Goal: Task Accomplishment & Management: Manage account settings

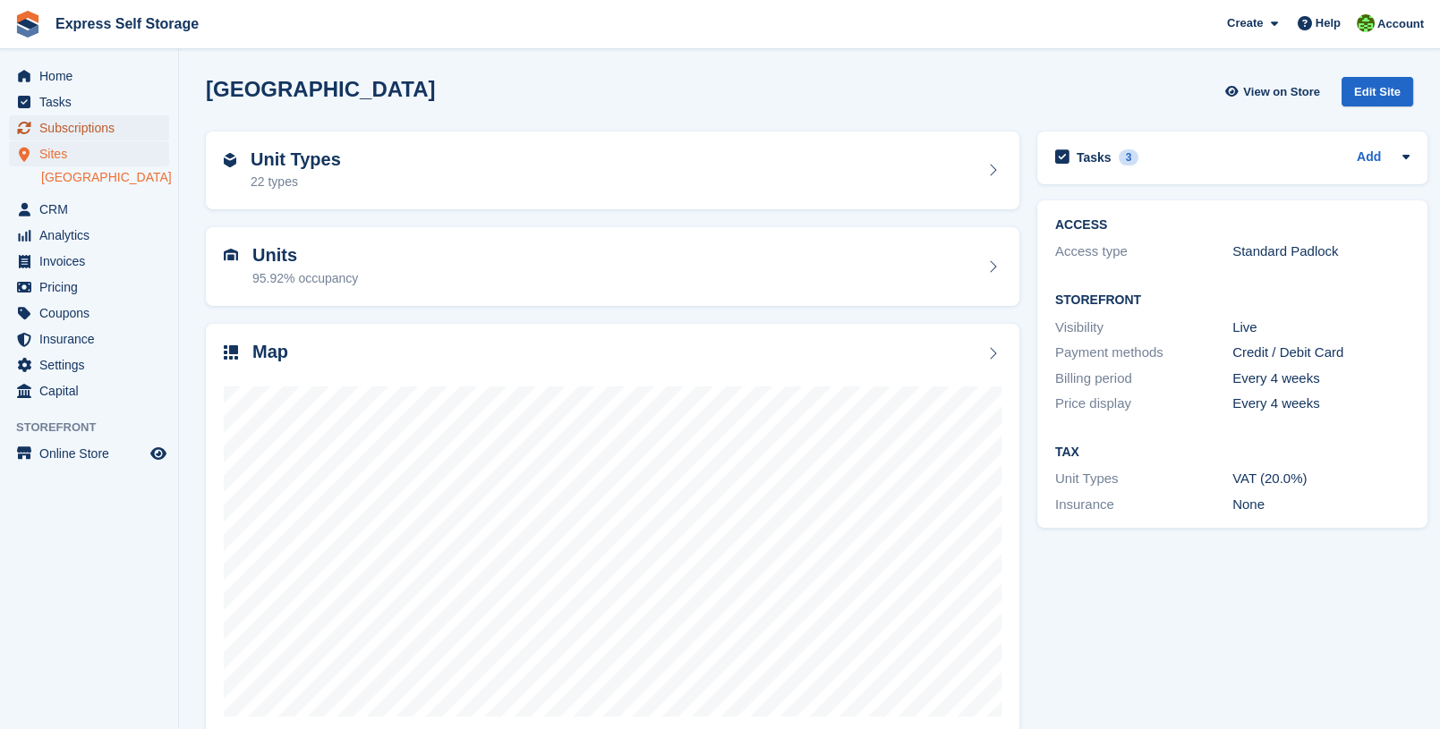
click at [83, 120] on span "Subscriptions" at bounding box center [92, 127] width 107 height 25
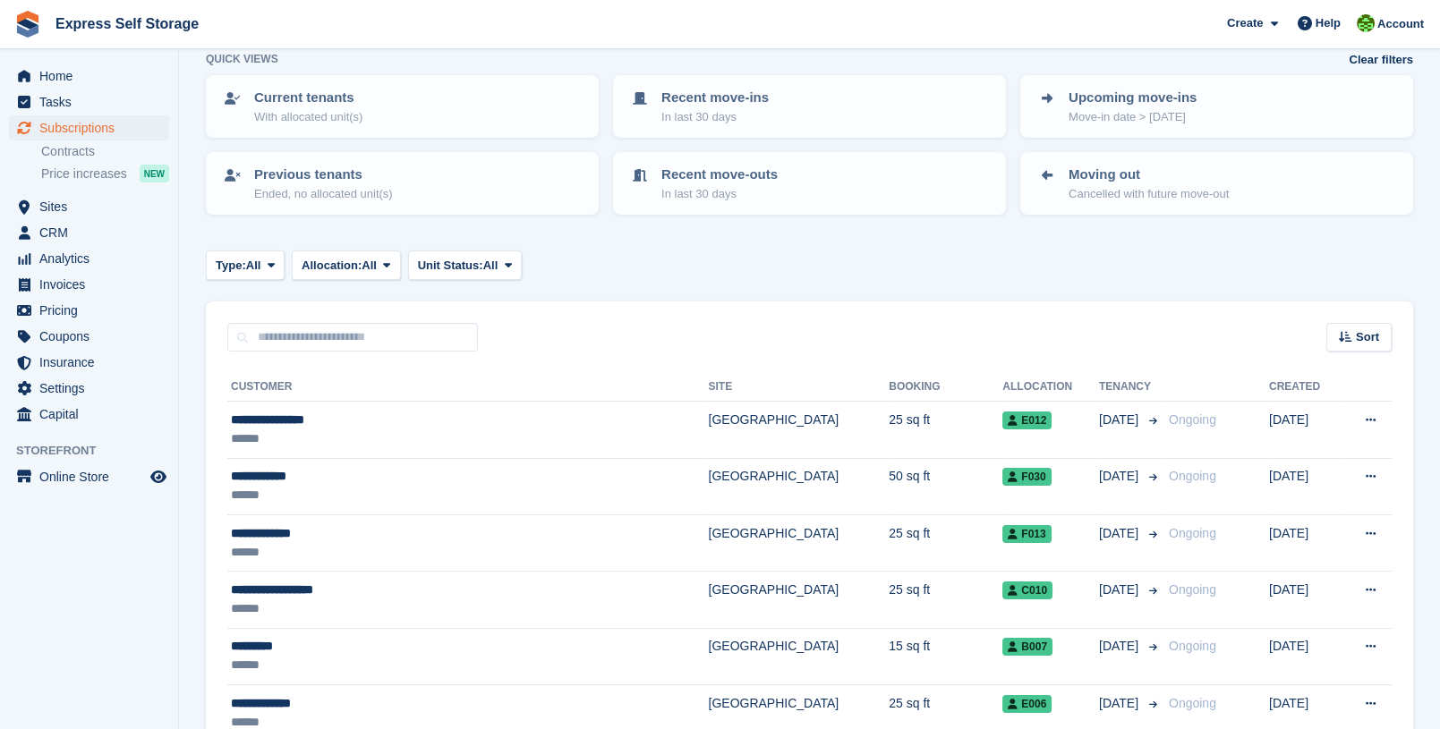
scroll to position [106, 0]
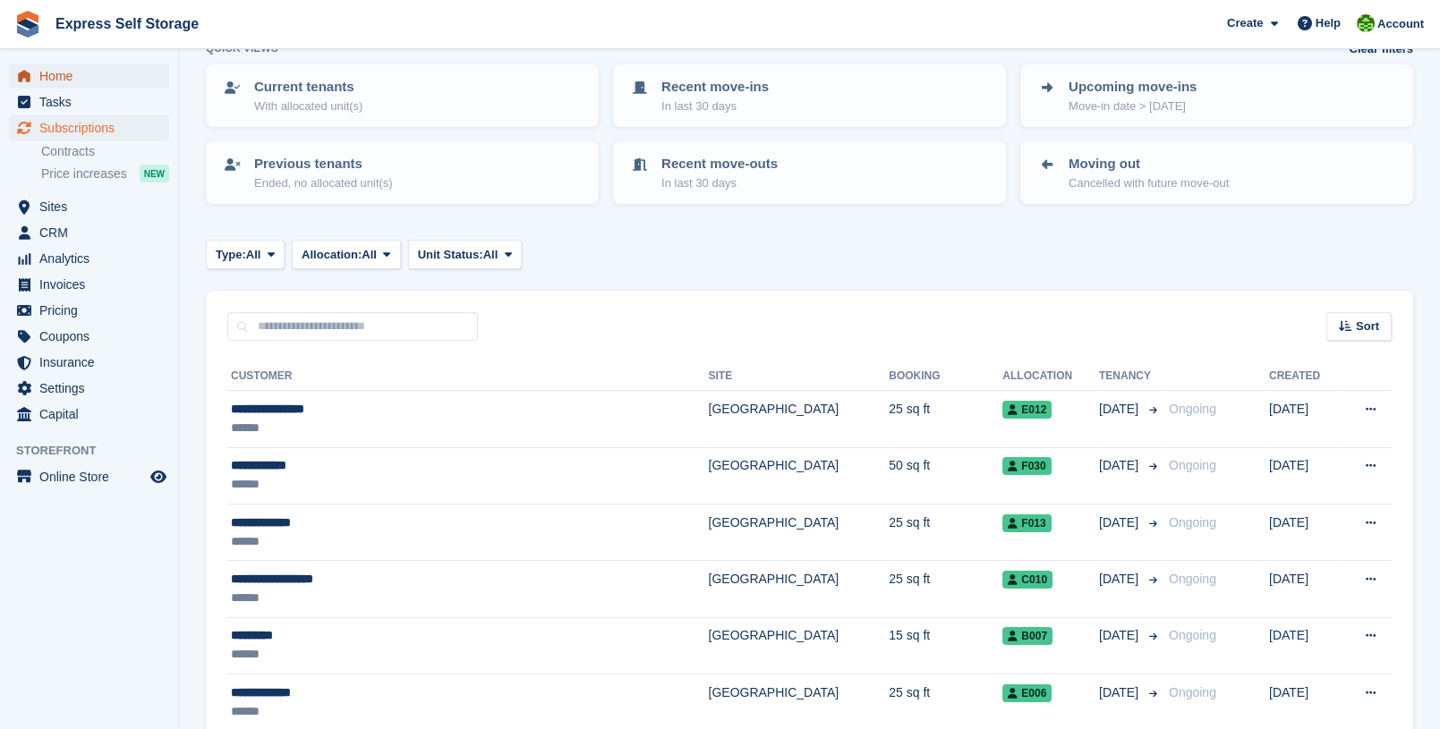
click at [118, 77] on span "Home" at bounding box center [92, 76] width 107 height 25
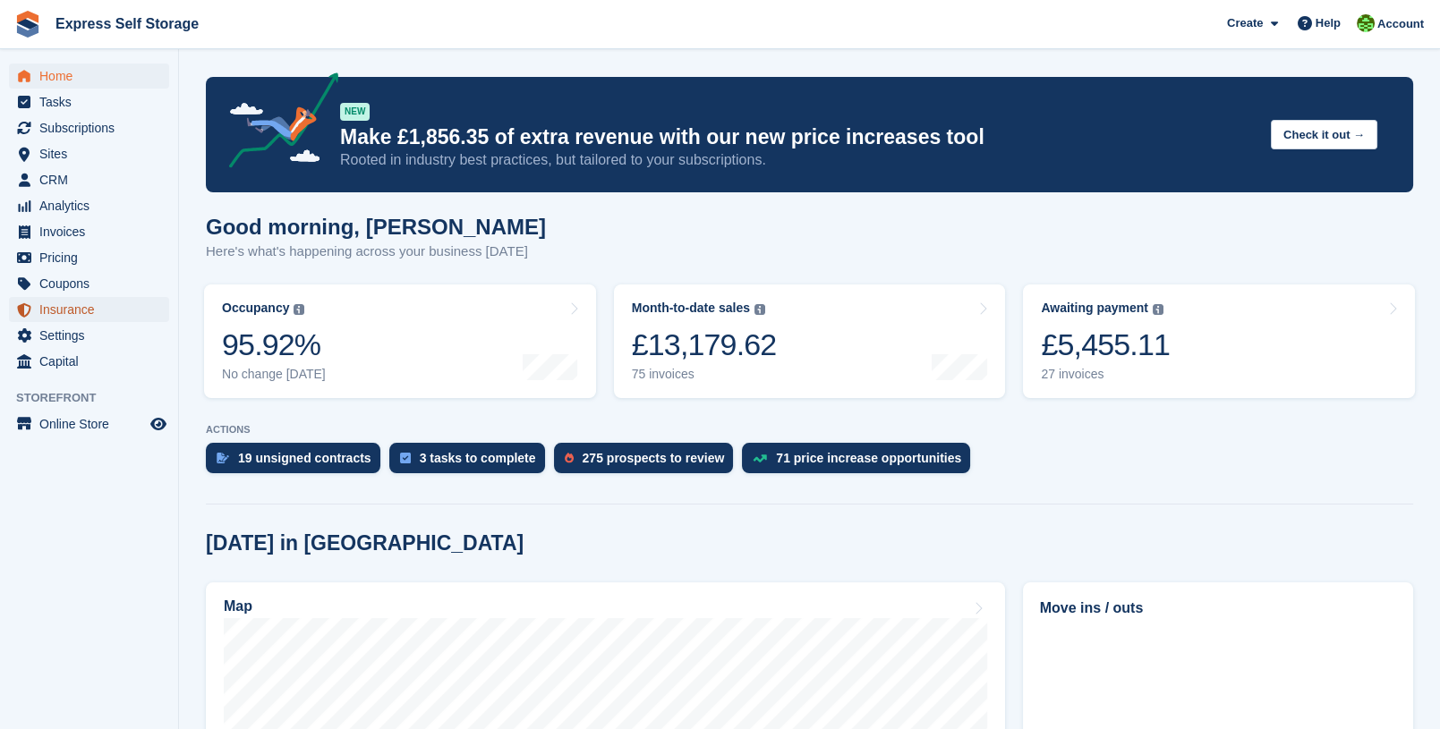
click at [113, 303] on span "Insurance" at bounding box center [92, 309] width 107 height 25
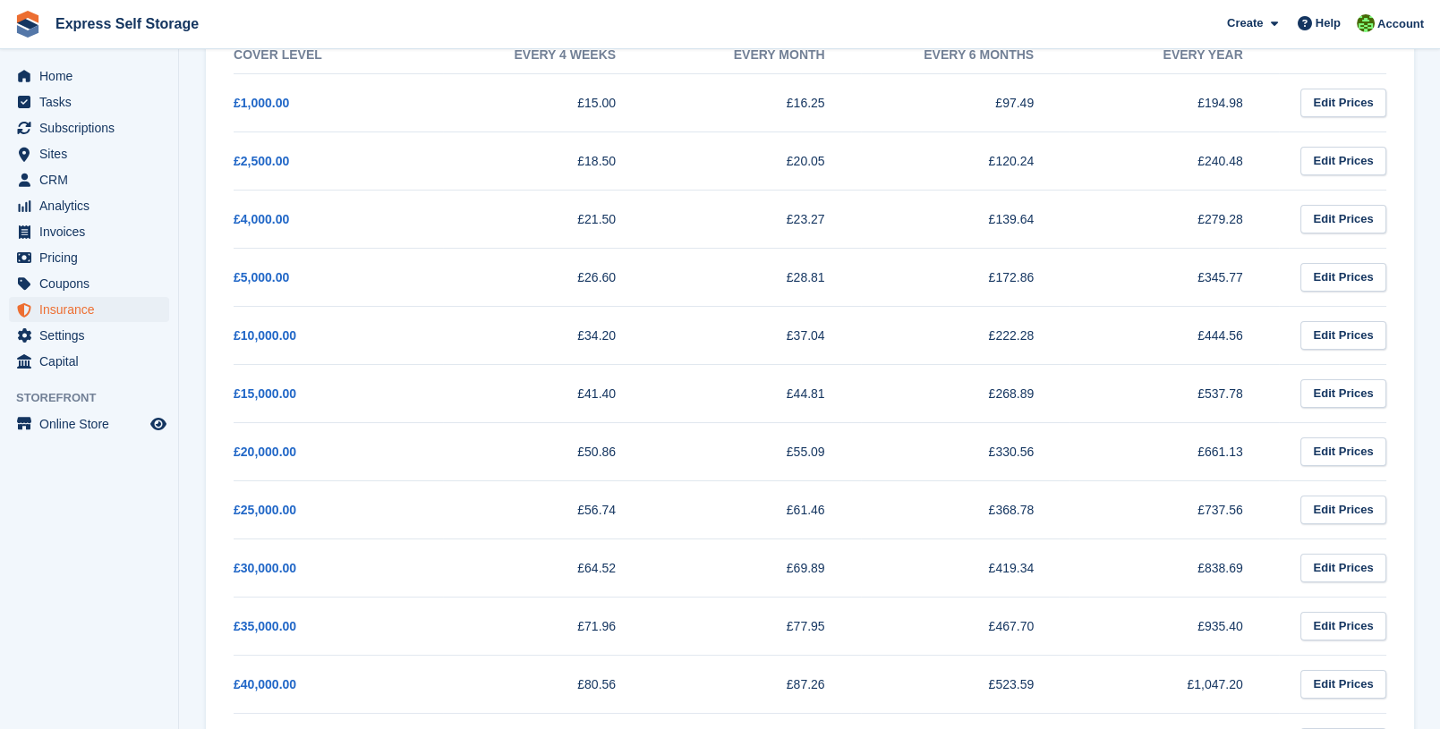
scroll to position [328, 0]
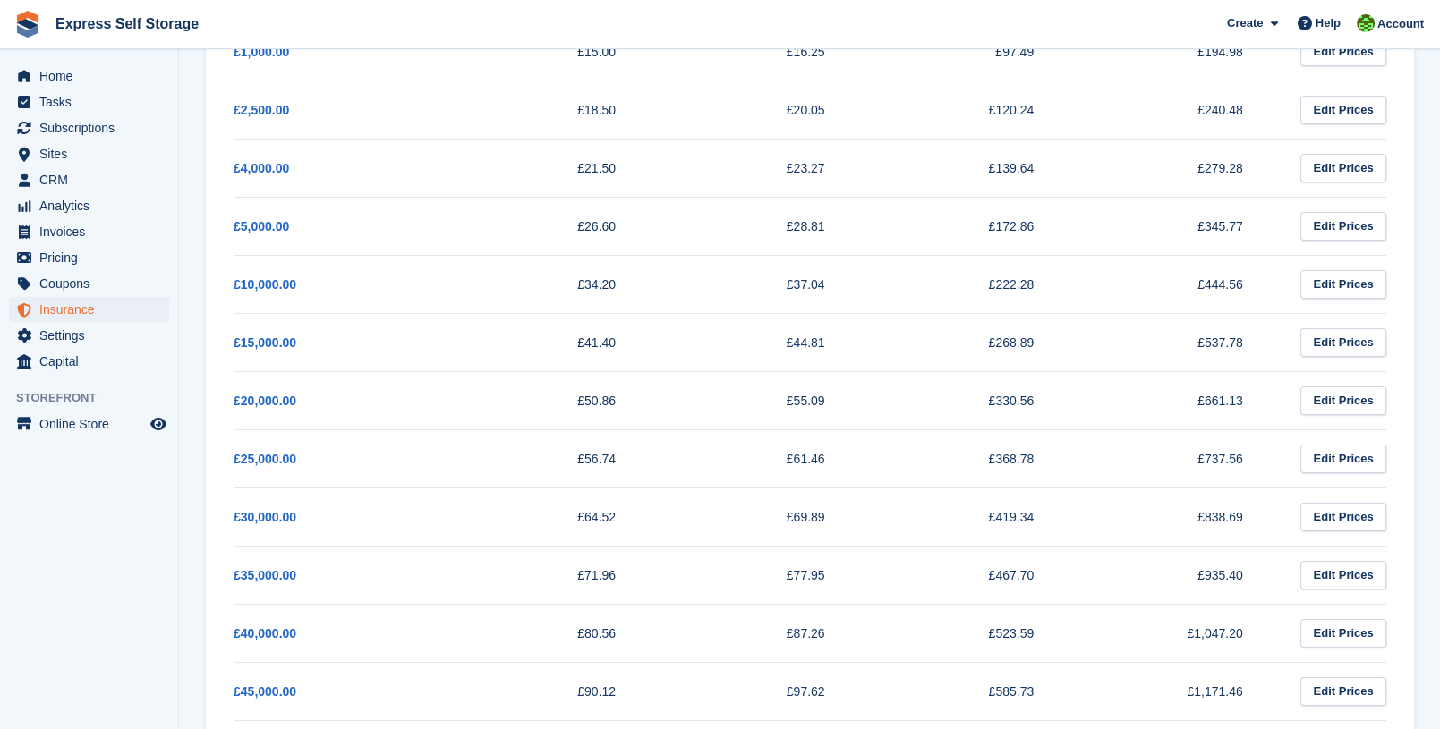
drag, startPoint x: 635, startPoint y: 629, endPoint x: 553, endPoint y: 621, distance: 81.8
click at [553, 621] on td "£80.56" at bounding box center [547, 633] width 209 height 58
